Goal: Task Accomplishment & Management: Manage account settings

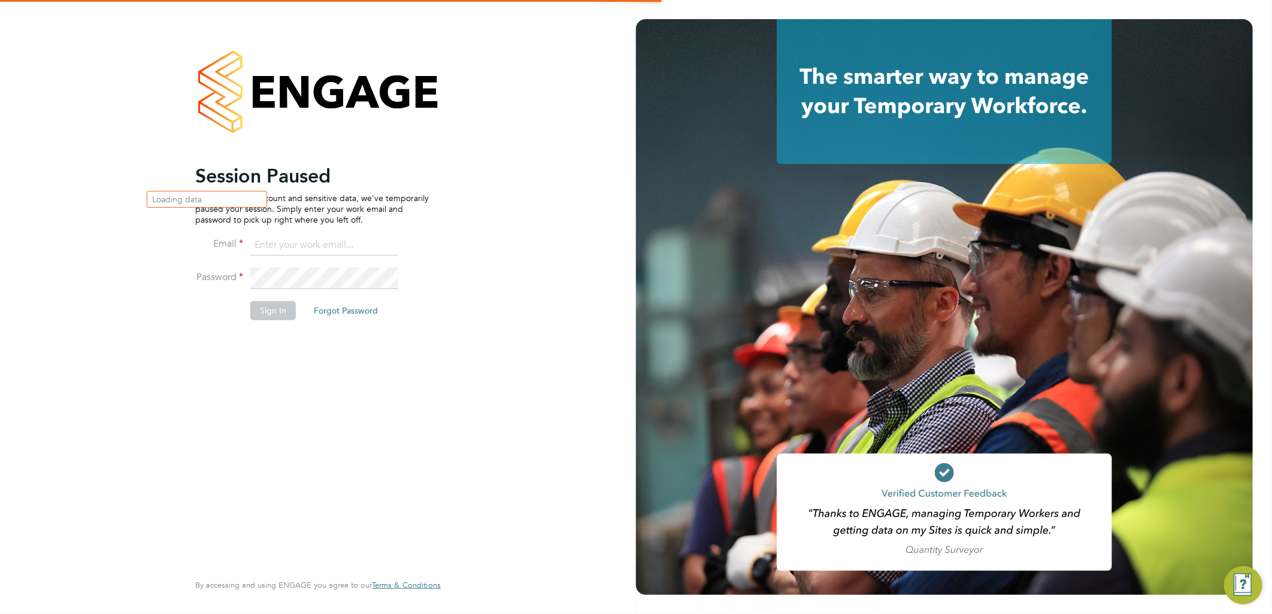
type input "[DOMAIN_NAME][EMAIL_ADDRESS][DOMAIN_NAME]"
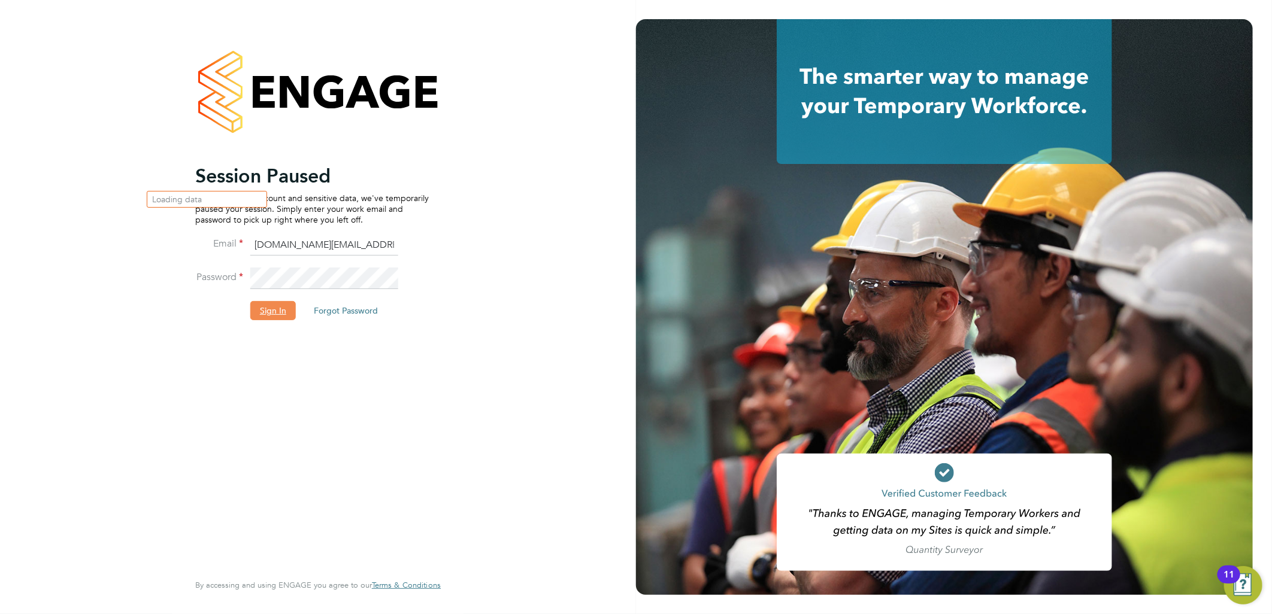
click at [260, 312] on button "Sign In" at bounding box center [273, 310] width 46 height 19
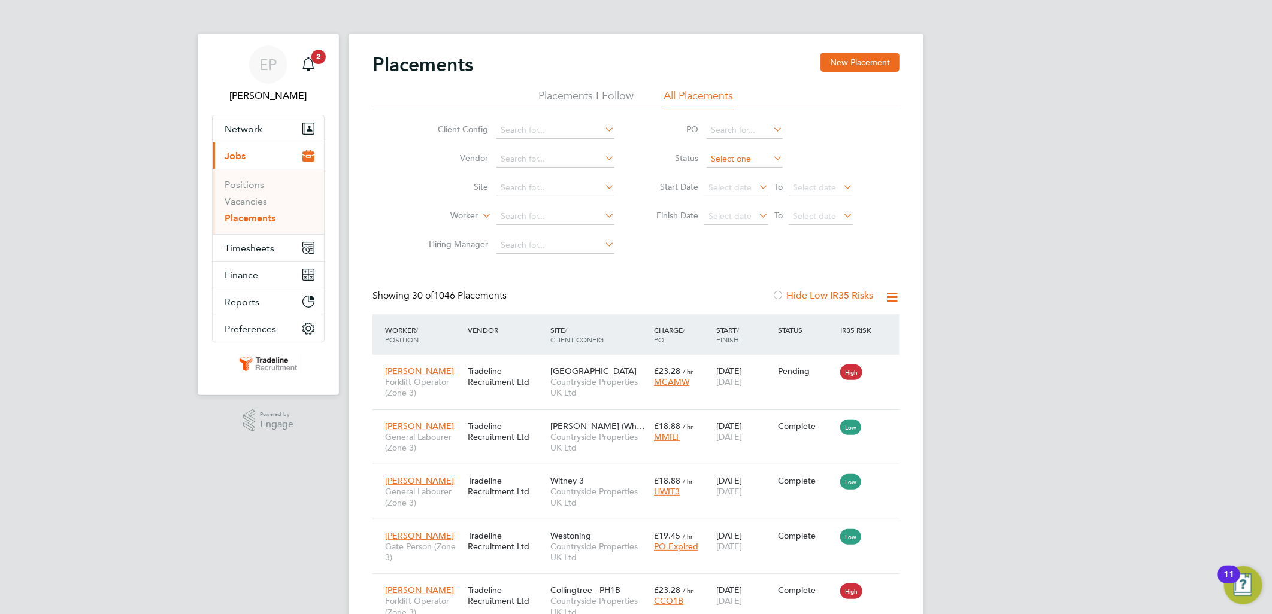
click at [747, 160] on input at bounding box center [745, 159] width 76 height 17
click at [725, 212] on li "Pending" at bounding box center [744, 207] width 77 height 16
type input "Pending"
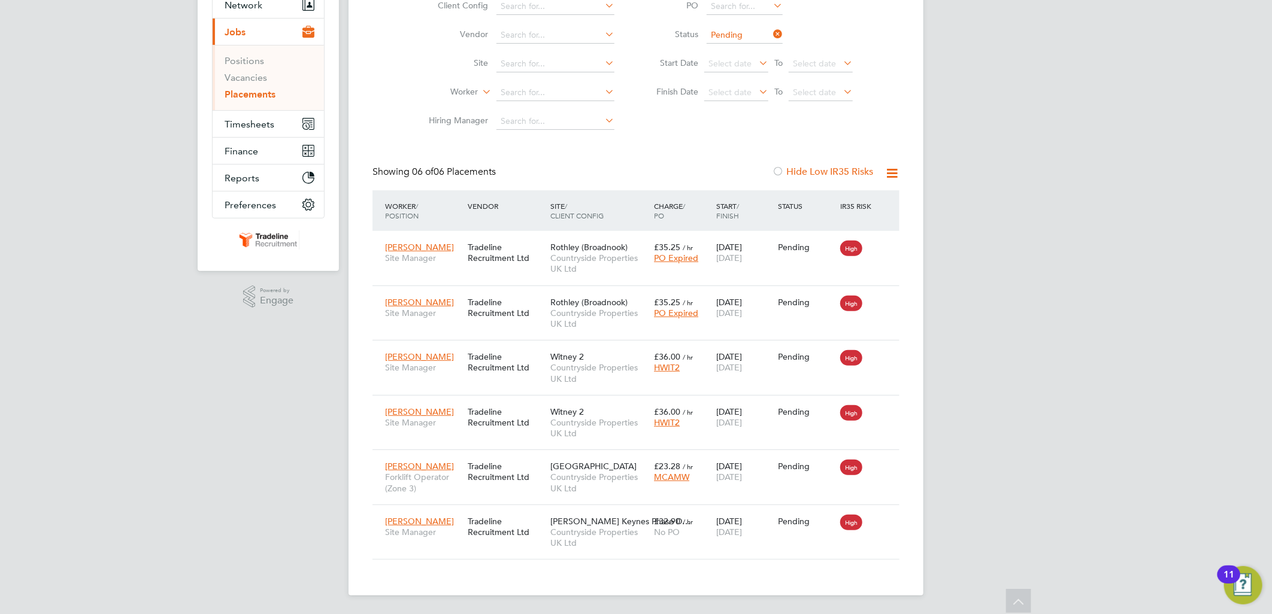
click at [985, 347] on div "EP [PERSON_NAME] Page Notifications 2 Applications: Network Team Members Busine…" at bounding box center [636, 245] width 1272 height 739
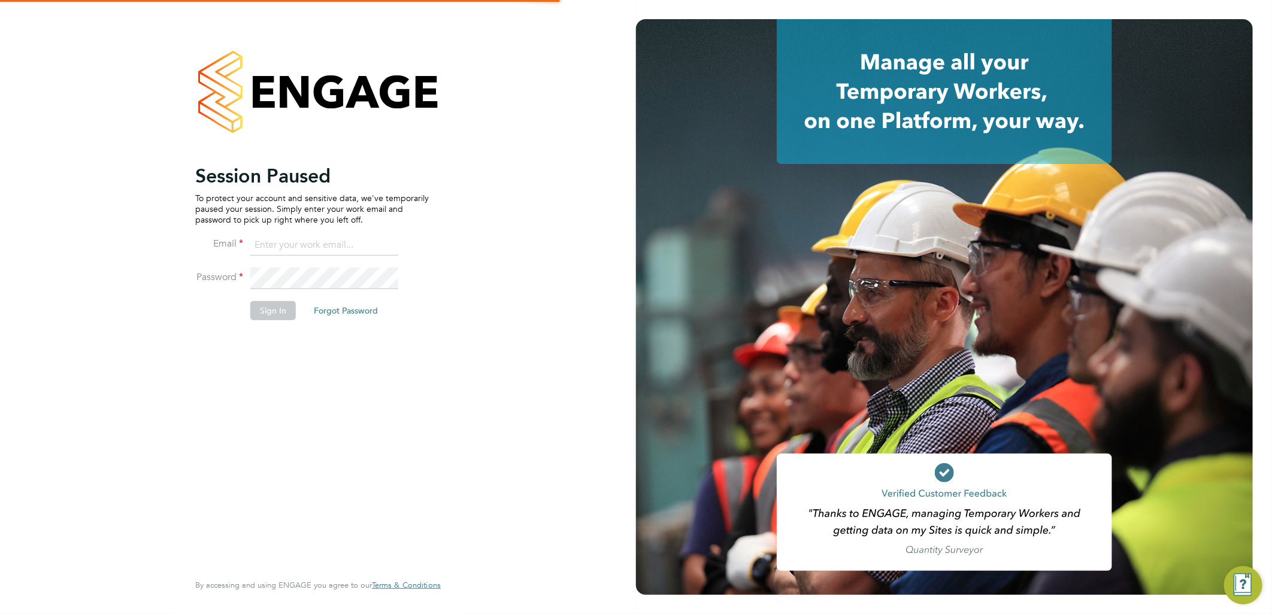
type input "[DOMAIN_NAME][EMAIL_ADDRESS][DOMAIN_NAME]"
